Goal: Information Seeking & Learning: Learn about a topic

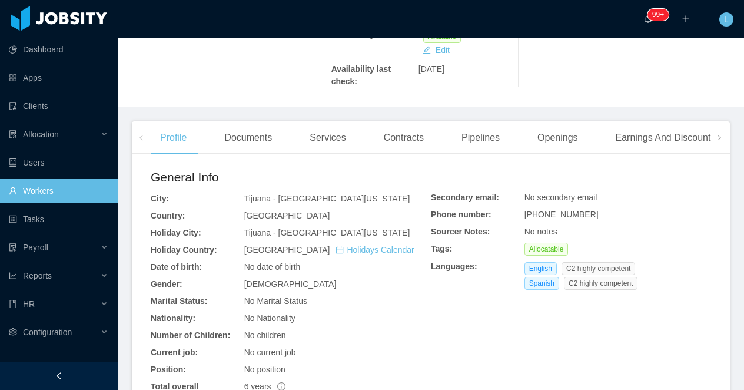
scroll to position [329, 0]
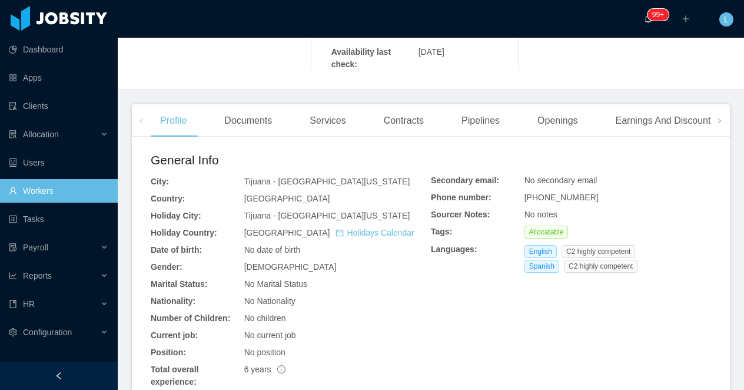
click at [247, 104] on div "Documents" at bounding box center [248, 120] width 67 height 33
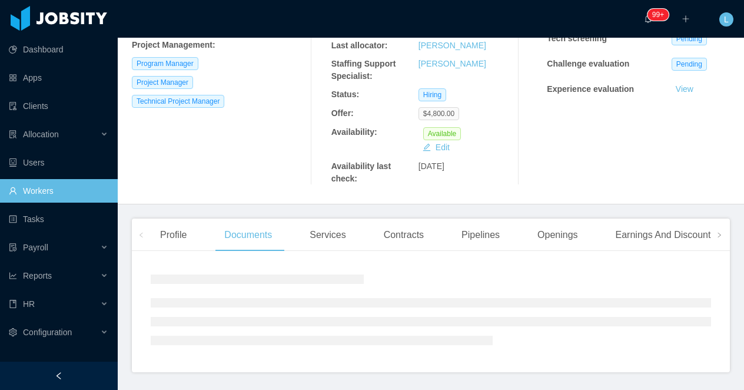
scroll to position [329, 0]
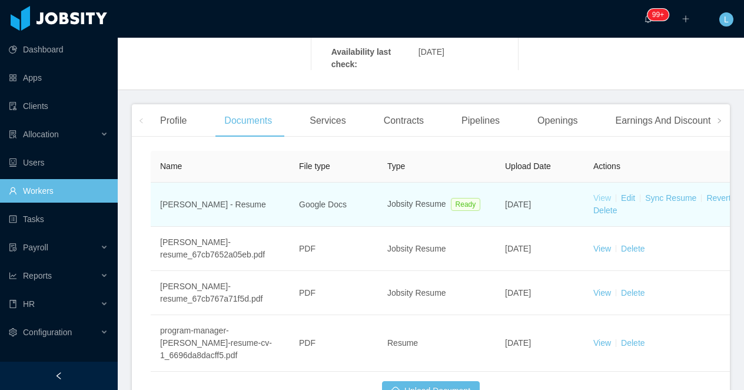
click at [603, 193] on link "View" at bounding box center [602, 197] width 18 height 9
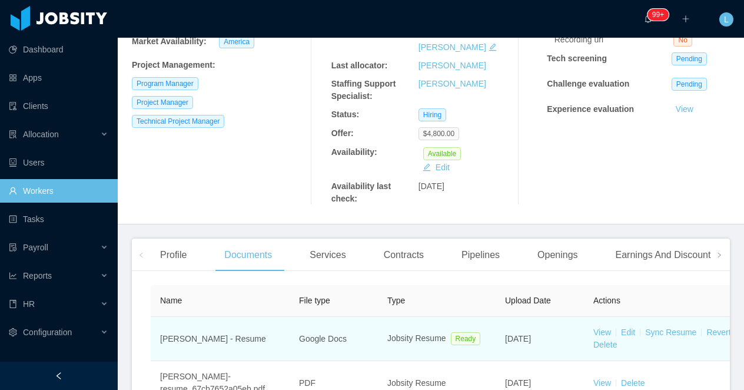
scroll to position [0, 0]
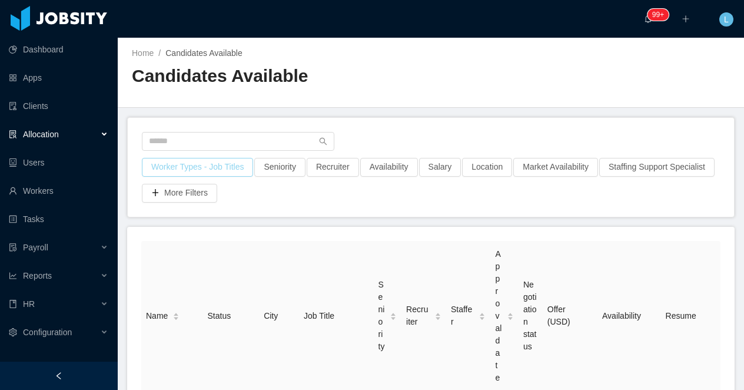
click at [238, 175] on button "Worker Types - Job Titles" at bounding box center [197, 167] width 111 height 19
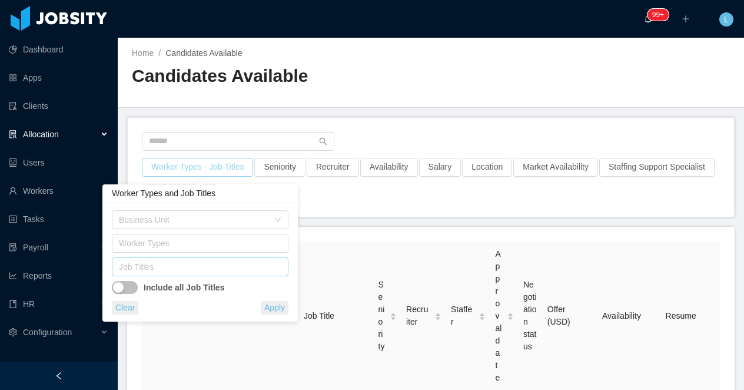
click at [201, 268] on div "Job Titles" at bounding box center [197, 267] width 157 height 12
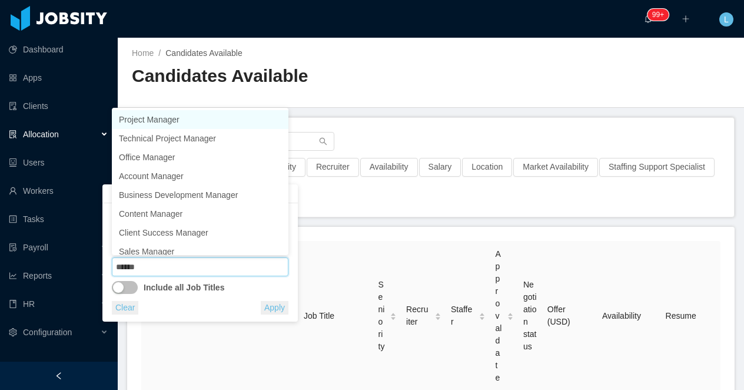
type input "*******"
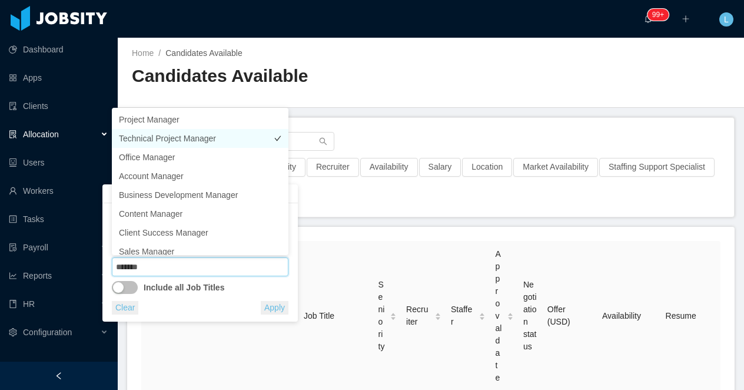
click at [184, 134] on li "Technical Project Manager" at bounding box center [200, 138] width 177 height 19
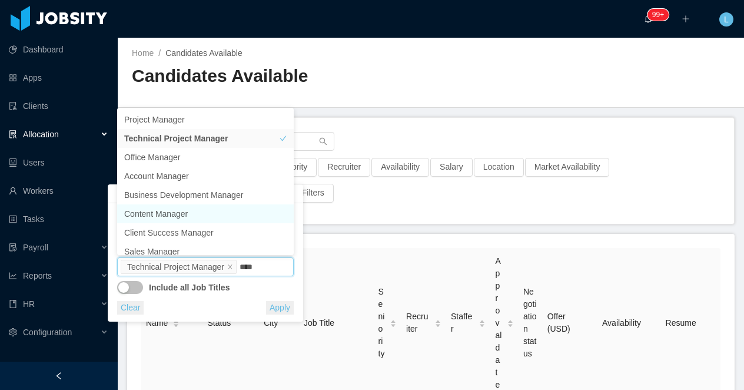
type input "*****"
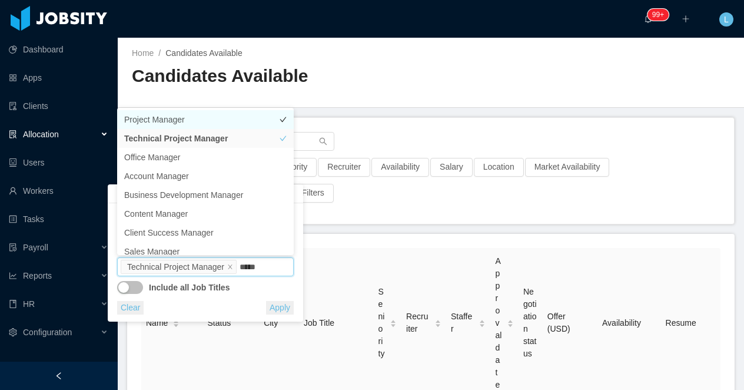
click at [204, 118] on li "Project Manager" at bounding box center [205, 119] width 177 height 19
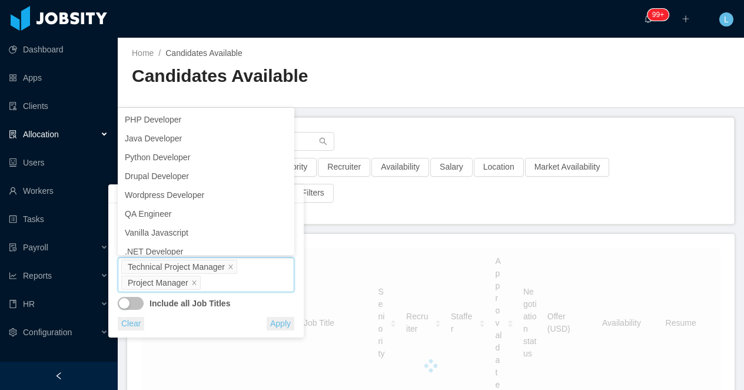
click at [420, 81] on h2 "Candidates Available" at bounding box center [281, 76] width 299 height 24
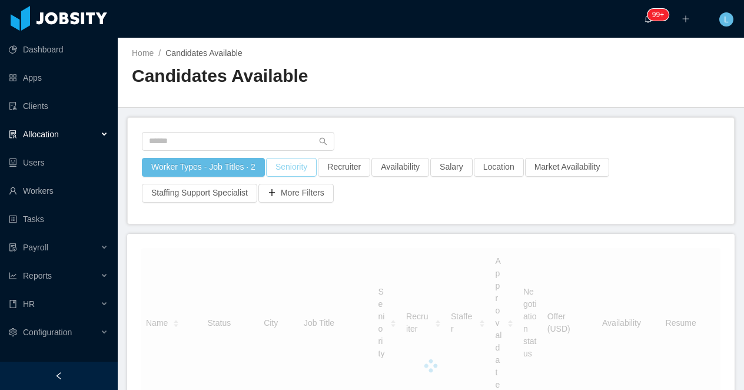
click at [284, 174] on button "Seniority" at bounding box center [291, 167] width 51 height 19
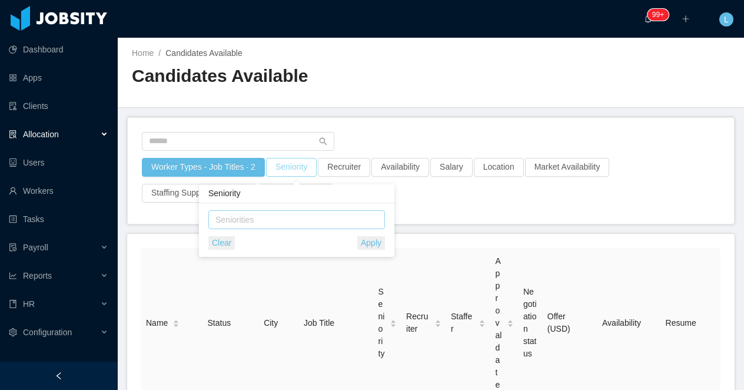
click at [277, 222] on div "Seniorities" at bounding box center [293, 220] width 157 height 12
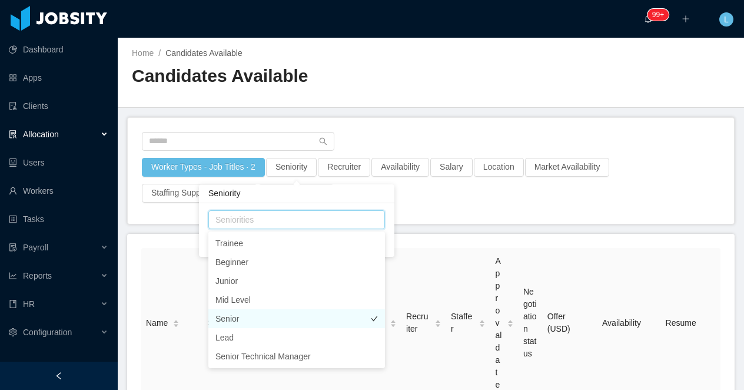
click at [275, 321] on li "Senior" at bounding box center [296, 318] width 177 height 19
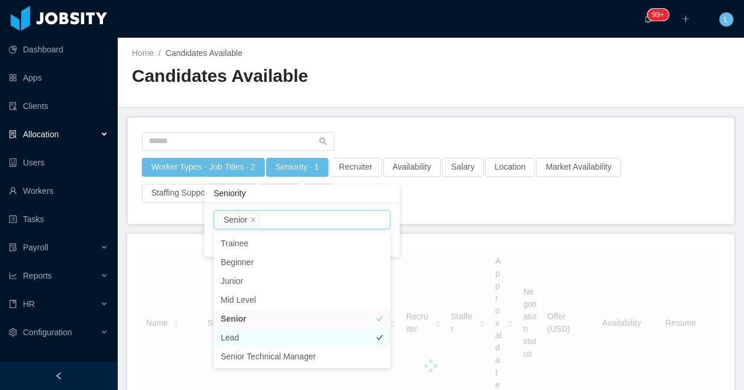
click at [275, 338] on li "Lead" at bounding box center [302, 337] width 177 height 19
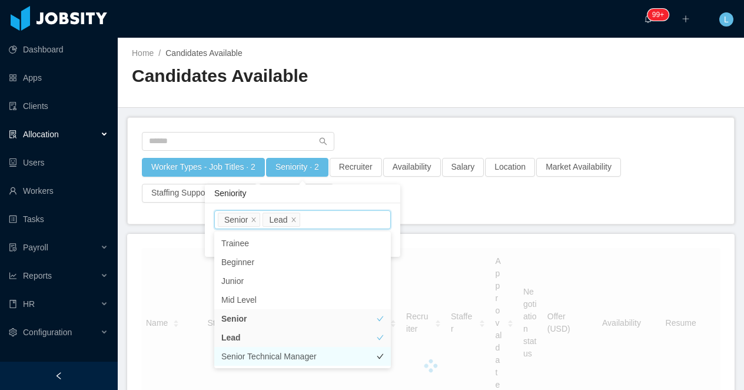
click at [280, 355] on li "Senior Technical Manager" at bounding box center [302, 356] width 177 height 19
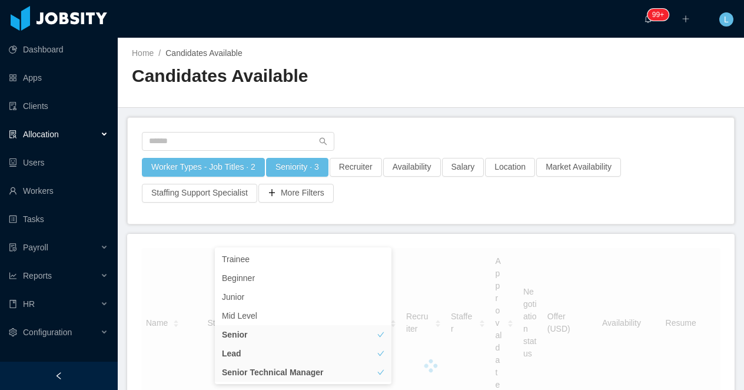
click at [380, 95] on div "Candidates Available" at bounding box center [281, 80] width 299 height 33
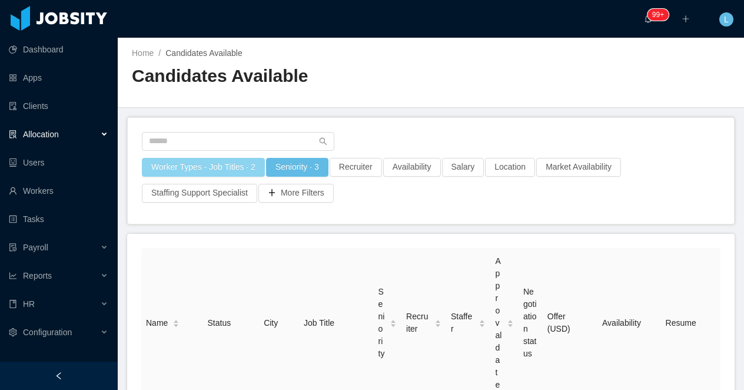
click at [202, 158] on button "Worker Types - Job Titles · 2" at bounding box center [203, 167] width 123 height 19
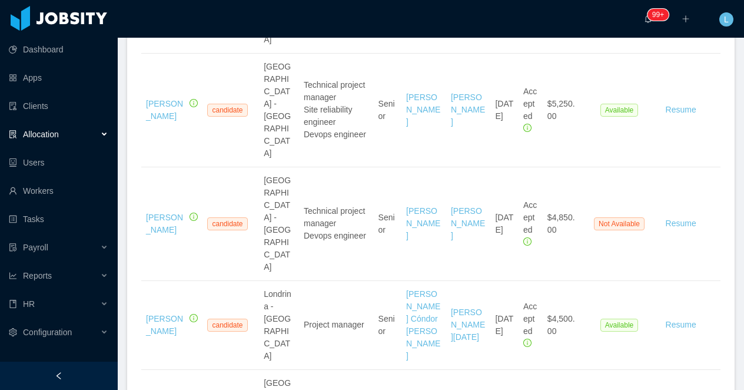
scroll to position [3994, 0]
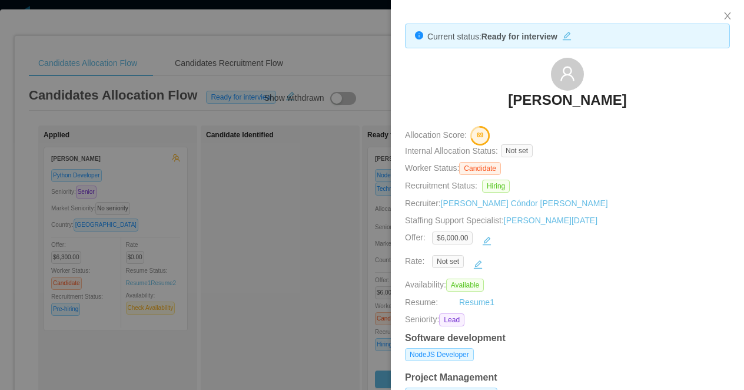
scroll to position [0, 262]
click at [235, 126] on div at bounding box center [372, 195] width 744 height 390
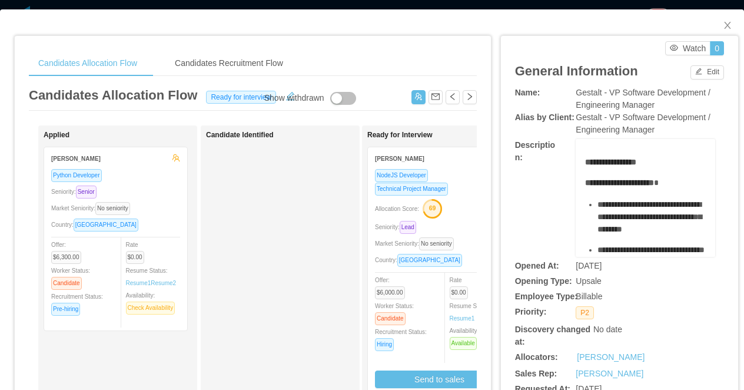
click at [255, 5] on div "**********" at bounding box center [372, 195] width 744 height 390
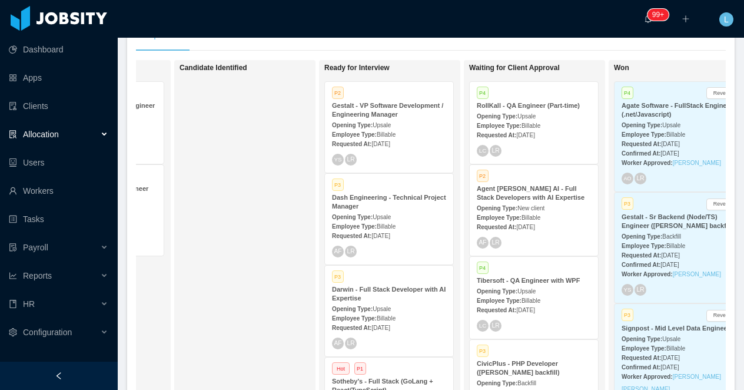
click at [359, 213] on div "Opening Type: Upsale" at bounding box center [389, 216] width 114 height 12
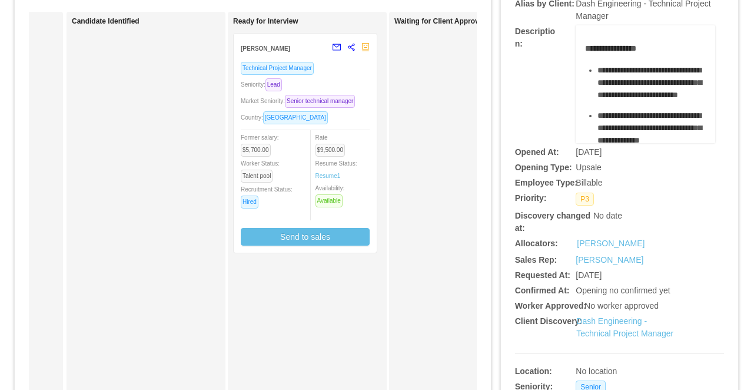
scroll to position [199, 0]
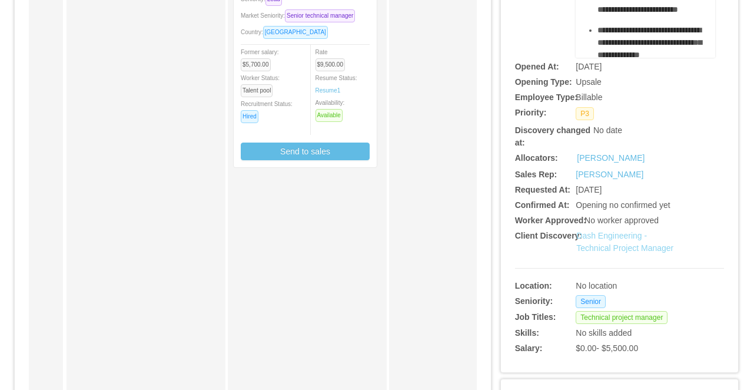
click at [602, 247] on link "Dash Engineering - Technical Project Manager" at bounding box center [624, 242] width 97 height 22
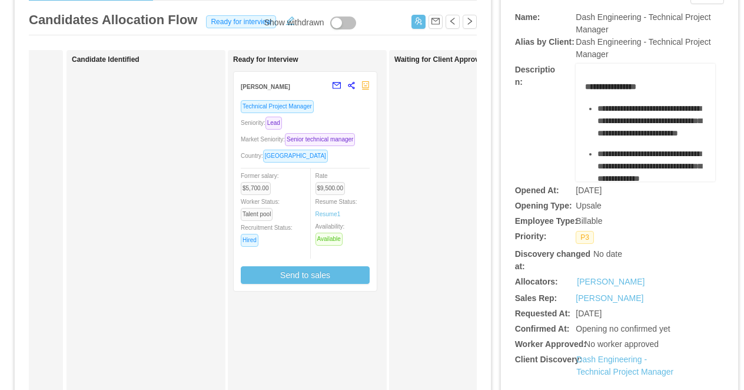
scroll to position [0, 0]
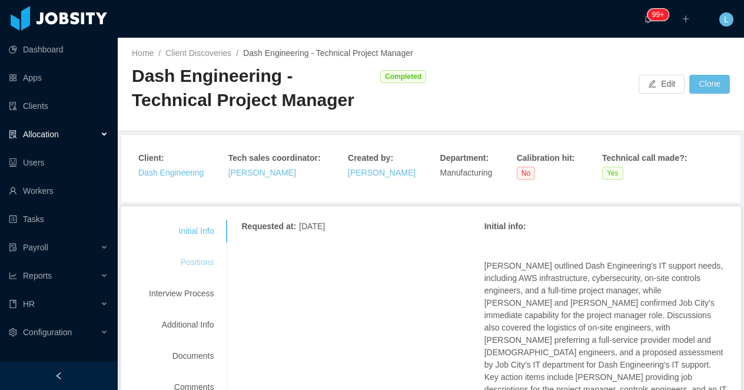
click at [199, 262] on div "Positions" at bounding box center [181, 262] width 93 height 22
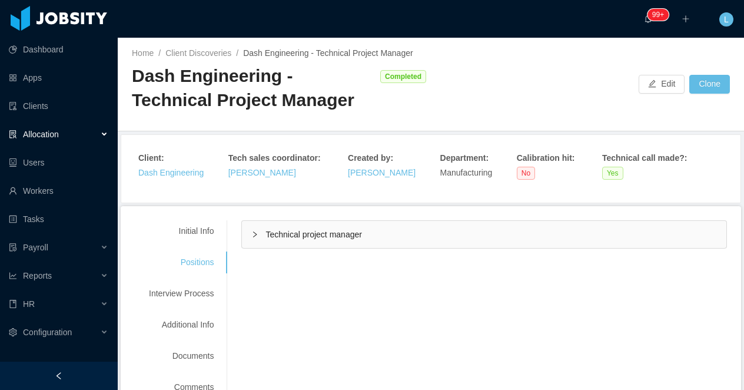
click at [92, 363] on div at bounding box center [59, 375] width 118 height 28
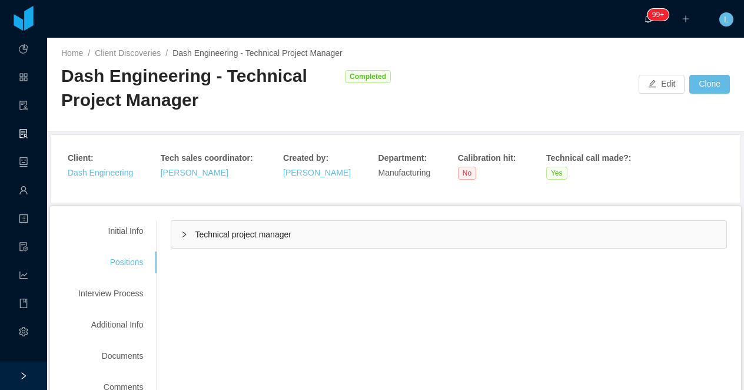
click at [314, 241] on div "Technical project manager" at bounding box center [448, 234] width 555 height 27
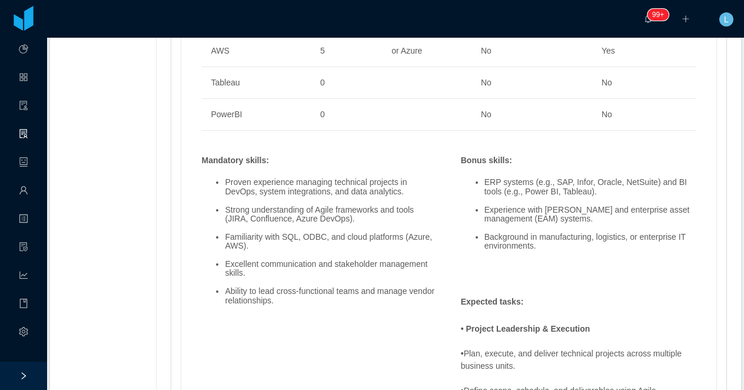
scroll to position [1001, 0]
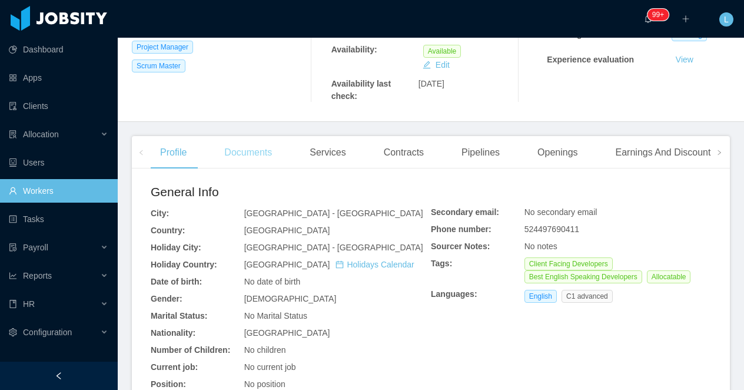
click at [243, 141] on div "Documents" at bounding box center [248, 152] width 67 height 33
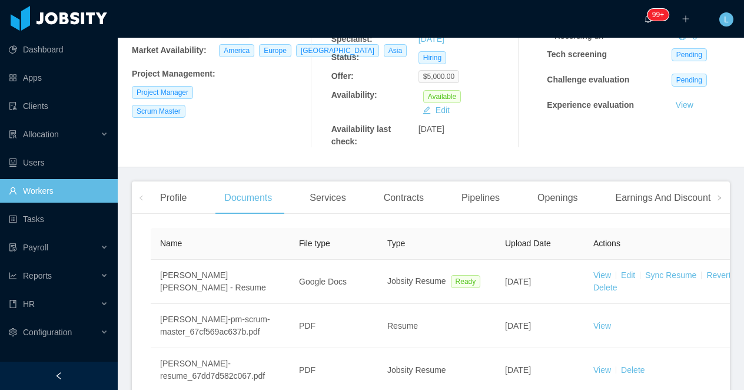
scroll to position [243, 0]
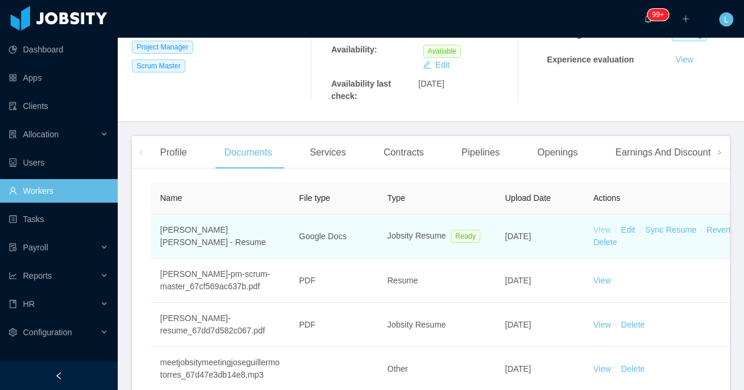
click at [599, 225] on td "View Edit Sync Resume Revert Delete" at bounding box center [672, 236] width 177 height 44
click at [599, 226] on link "View" at bounding box center [602, 229] width 18 height 9
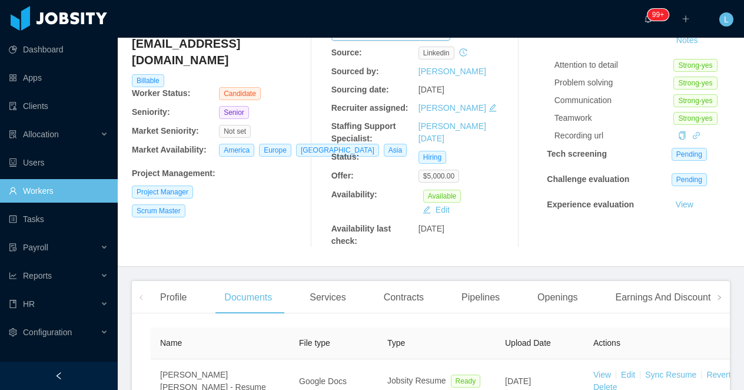
scroll to position [0, 0]
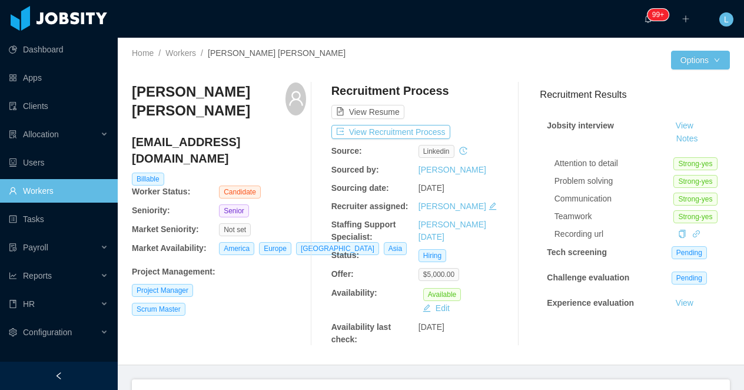
click at [200, 94] on h3 "Jose Guillermo Torres" at bounding box center [209, 101] width 154 height 38
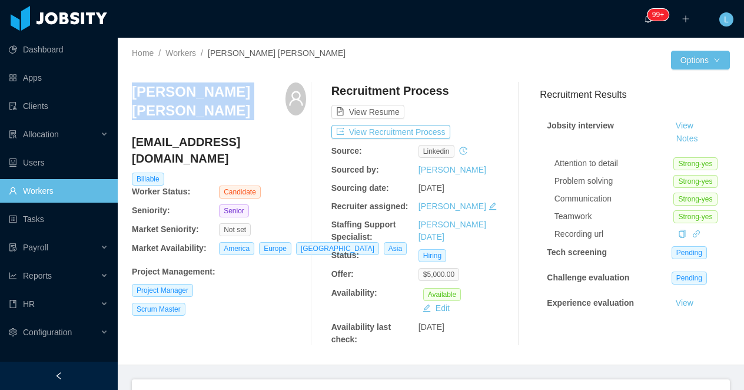
click at [200, 94] on h3 "Jose Guillermo Torres" at bounding box center [209, 101] width 154 height 38
copy div "Jose Guillermo Torres"
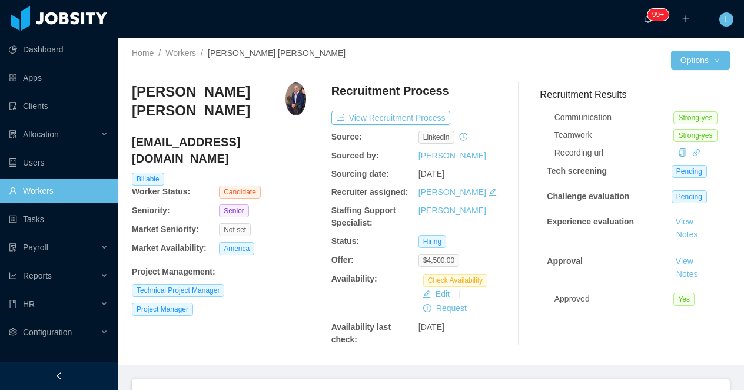
scroll to position [284, 0]
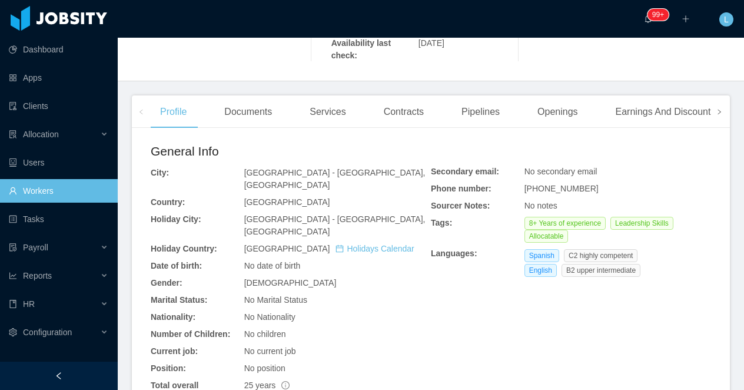
click at [722, 112] on icon "icon: right" at bounding box center [720, 112] width 6 height 6
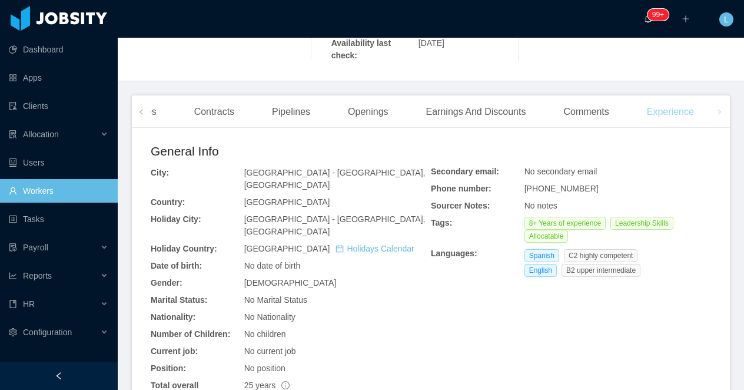
click at [683, 106] on div "Experience" at bounding box center [671, 111] width 66 height 33
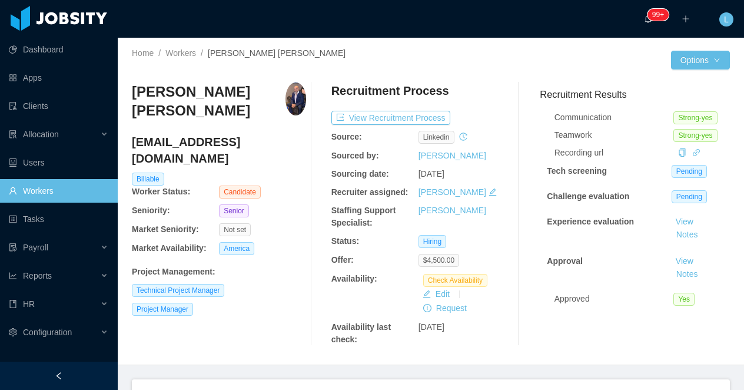
click at [189, 90] on h3 "[PERSON_NAME] [PERSON_NAME]" at bounding box center [209, 101] width 154 height 38
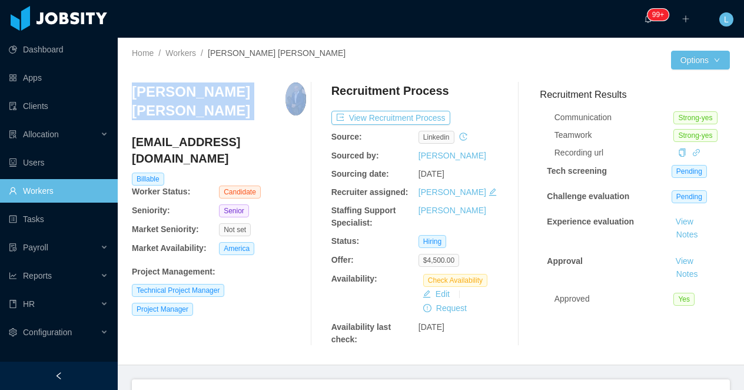
click at [189, 90] on h3 "[PERSON_NAME] [PERSON_NAME]" at bounding box center [209, 101] width 154 height 38
copy h3 "[PERSON_NAME] [PERSON_NAME]"
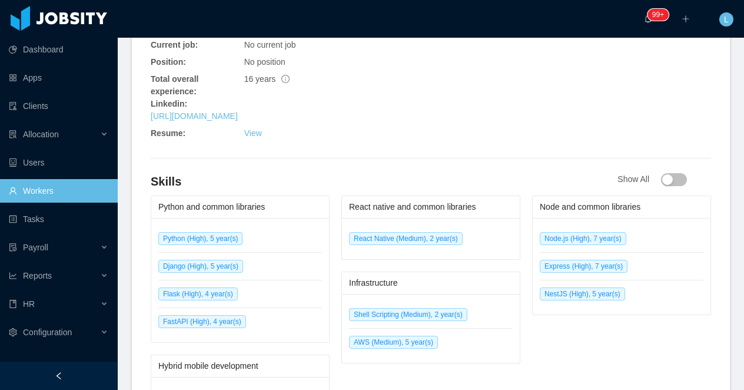
scroll to position [681, 0]
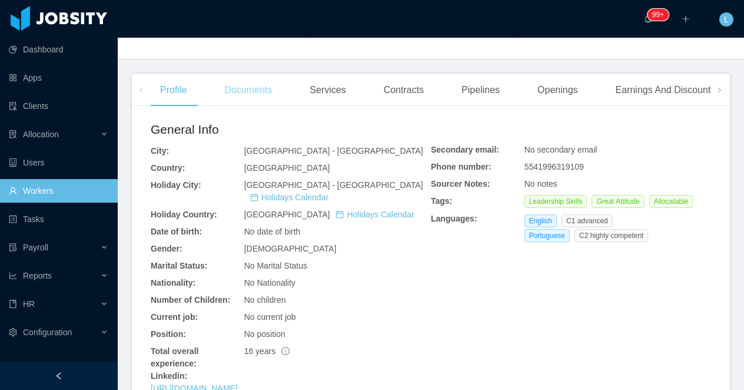
click at [245, 74] on div "Documents" at bounding box center [248, 90] width 67 height 33
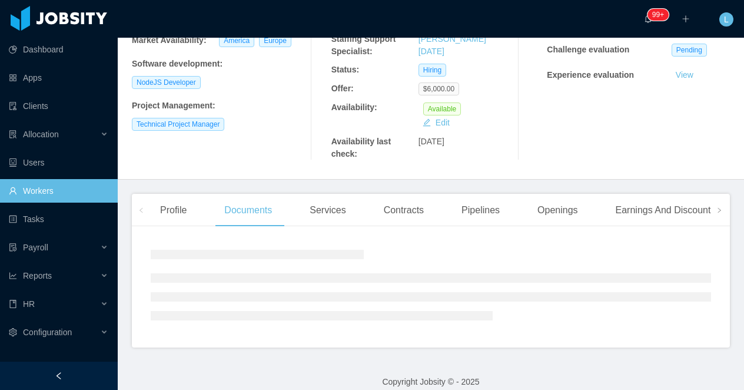
scroll to position [333, 0]
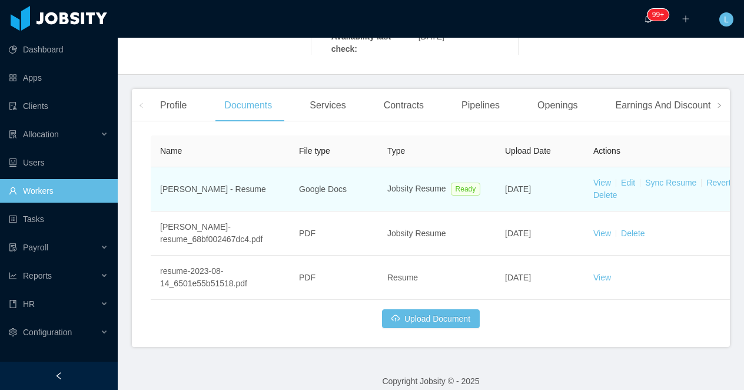
click at [602, 167] on td "View Edit Sync Resume Revert Delete" at bounding box center [672, 189] width 177 height 44
click at [601, 178] on link "View" at bounding box center [602, 182] width 18 height 9
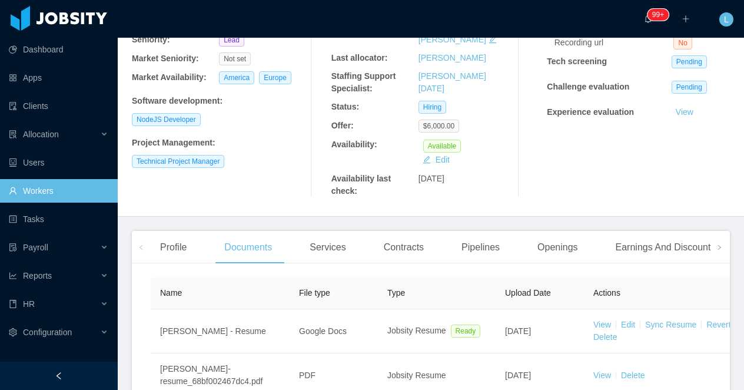
scroll to position [0, 0]
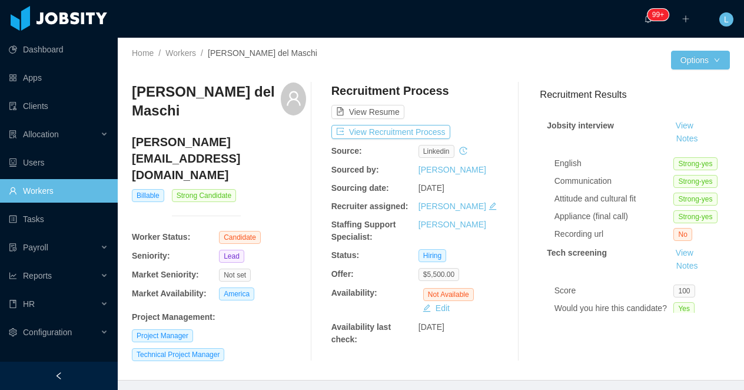
scroll to position [1, 0]
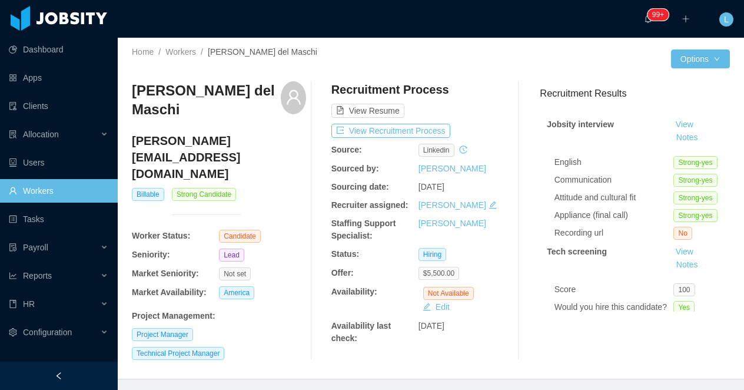
click at [175, 113] on h3 "[PERSON_NAME] del Maschi" at bounding box center [206, 100] width 149 height 38
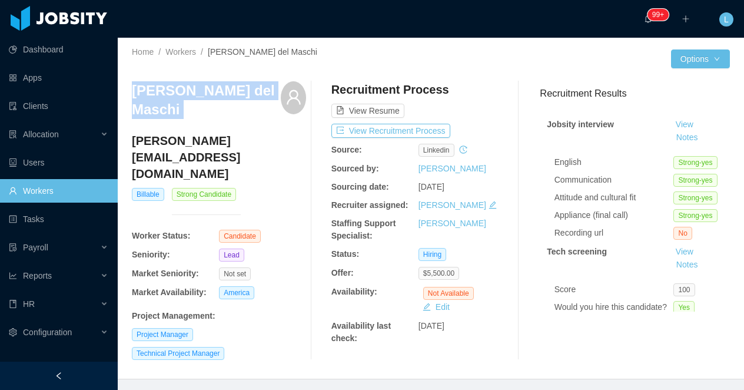
click at [175, 113] on h3 "[PERSON_NAME] del Maschi" at bounding box center [206, 100] width 149 height 38
copy div "Valerio Fernandes del Maschi"
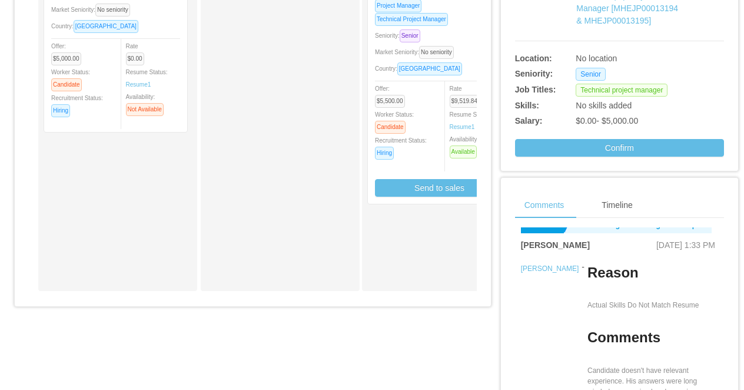
scroll to position [138, 0]
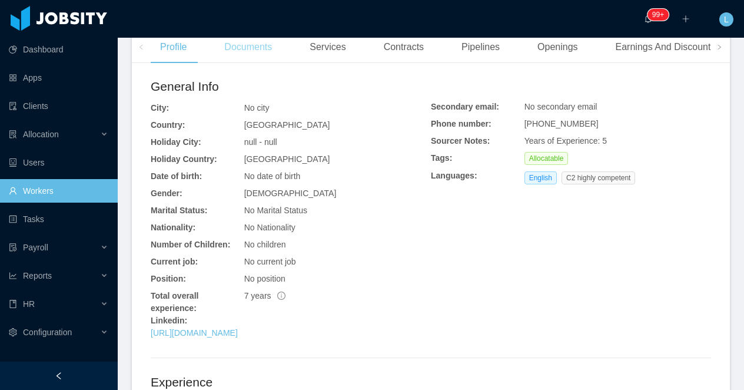
click at [240, 52] on div "Documents" at bounding box center [248, 47] width 67 height 33
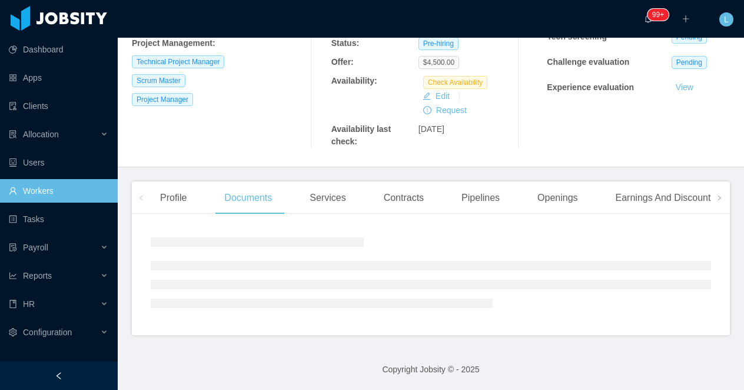
scroll to position [321, 0]
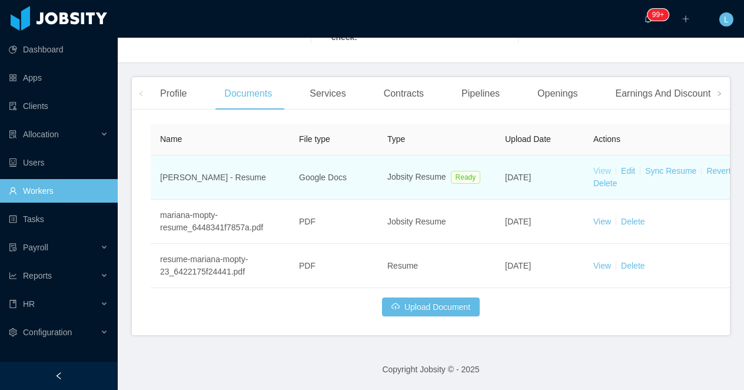
click at [602, 172] on link "View" at bounding box center [602, 170] width 18 height 9
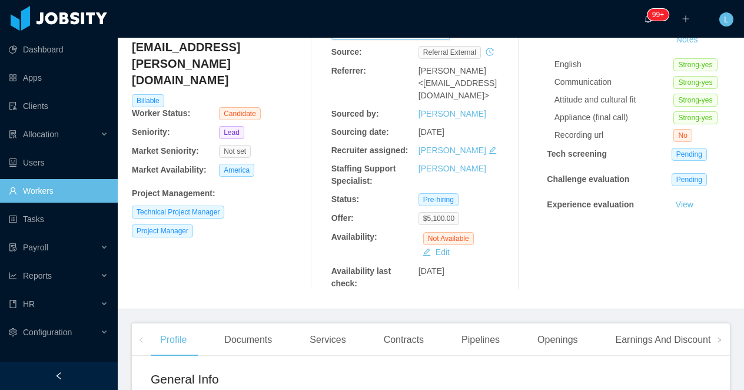
scroll to position [102, 0]
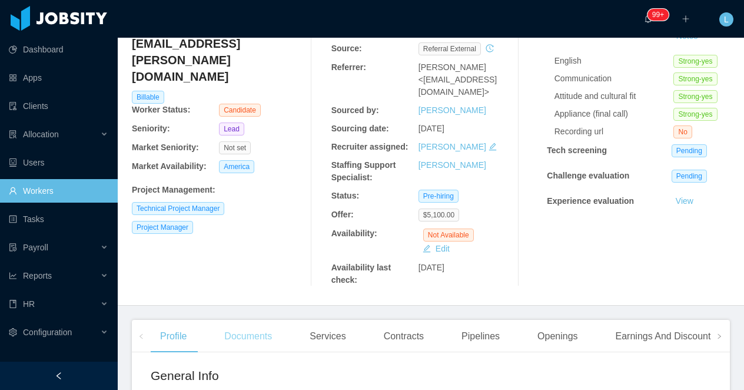
click at [268, 326] on div "Documents" at bounding box center [248, 336] width 67 height 33
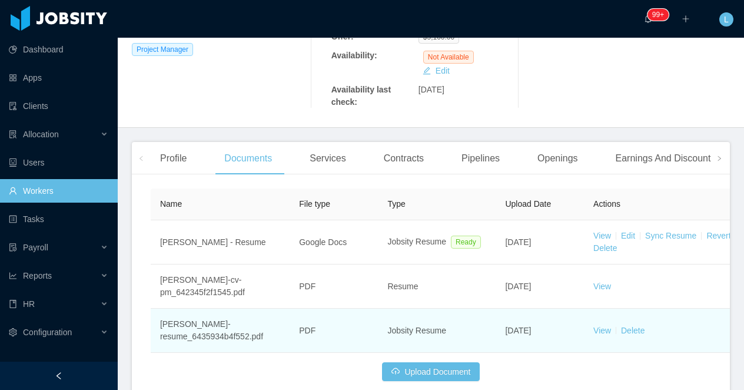
scroll to position [286, 0]
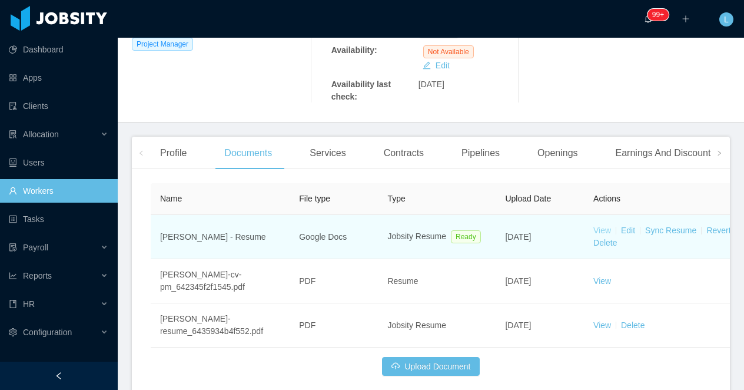
click at [605, 225] on link "View" at bounding box center [602, 229] width 18 height 9
